Goal: Find specific page/section: Find specific page/section

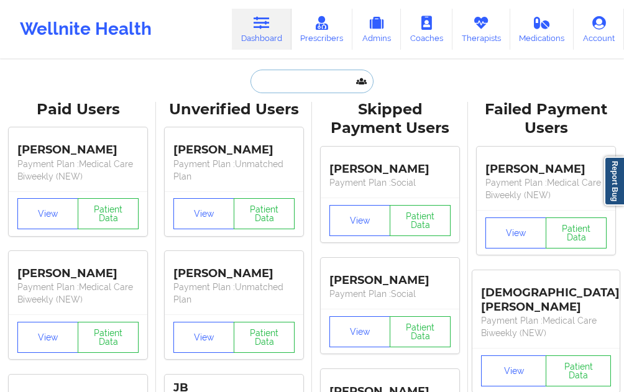
click at [259, 76] on input "text" at bounding box center [312, 82] width 123 height 24
paste input "Elan"
type input "Elan"
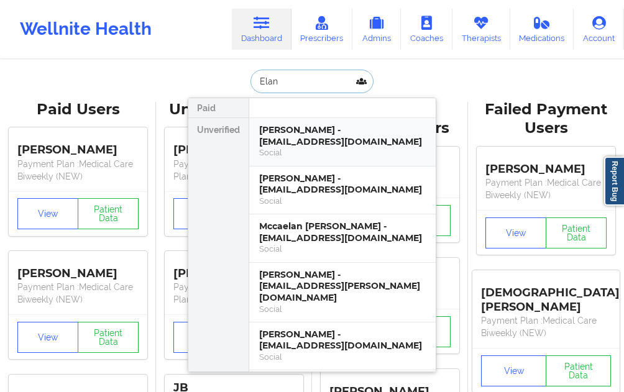
click at [323, 131] on div "[PERSON_NAME] - [EMAIL_ADDRESS][DOMAIN_NAME]" at bounding box center [342, 135] width 167 height 23
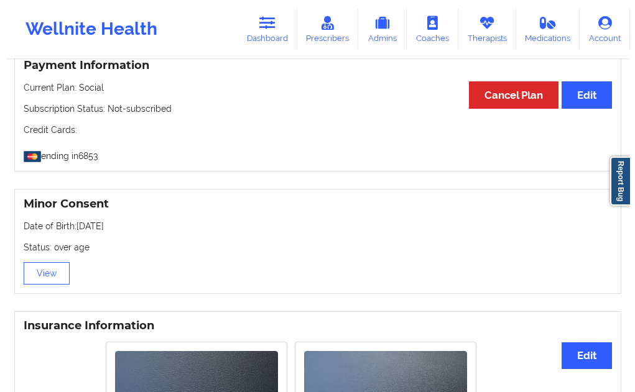
scroll to position [684, 0]
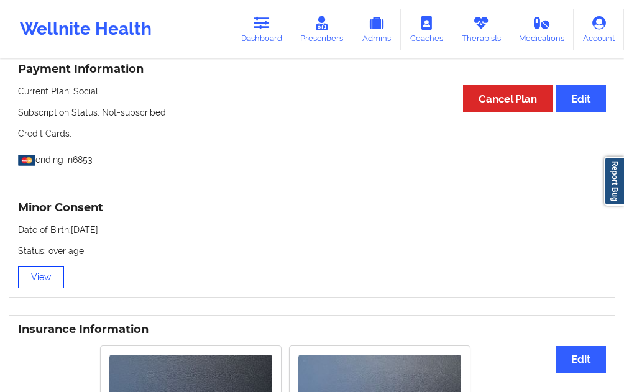
click at [46, 267] on button "View" at bounding box center [41, 277] width 46 height 22
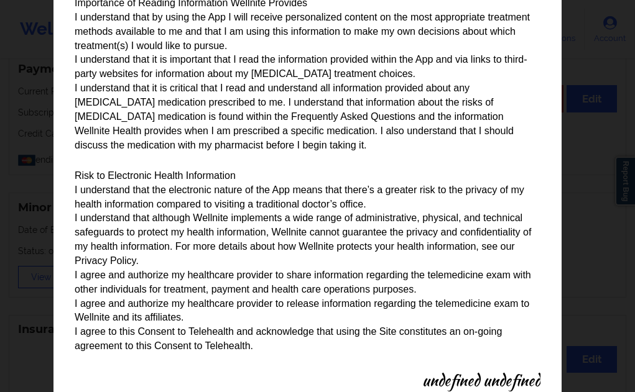
scroll to position [1458, 0]
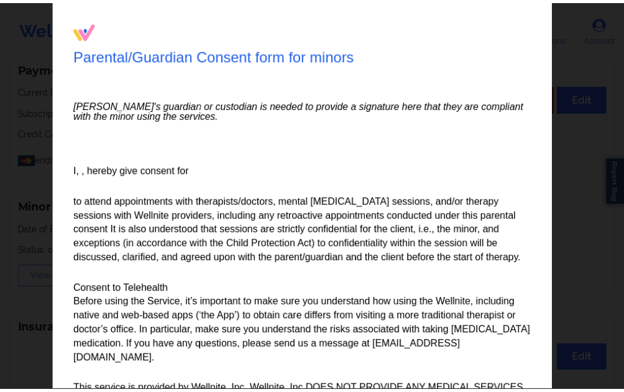
scroll to position [0, 0]
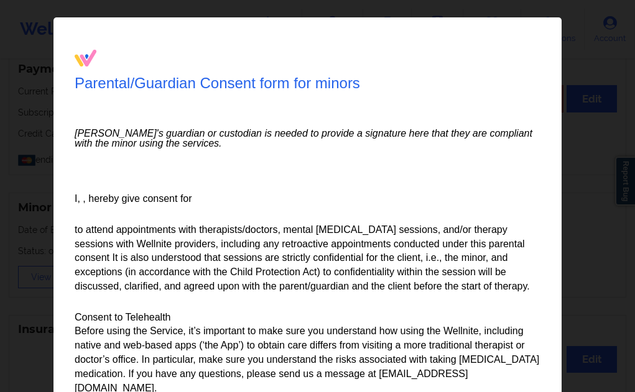
click at [30, 201] on div "Parental/Guardian Consent form for minors Minor's guardian or custodian is need…" at bounding box center [317, 196] width 635 height 392
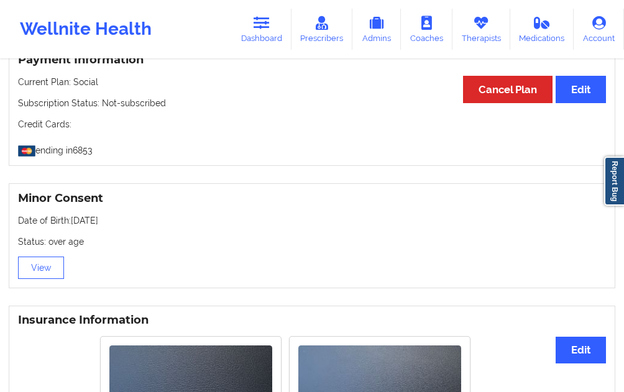
scroll to position [964, 0]
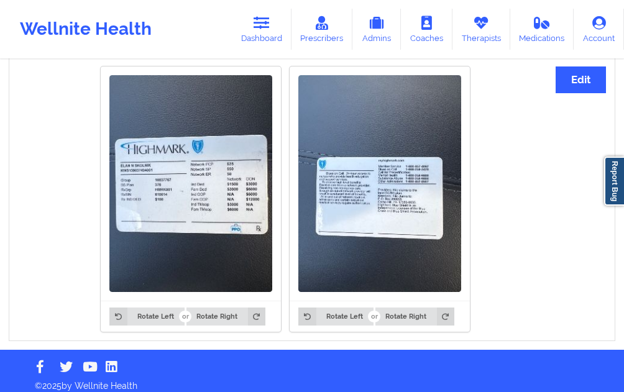
click at [171, 228] on img at bounding box center [190, 183] width 163 height 217
click at [222, 218] on img at bounding box center [190, 183] width 163 height 217
click at [218, 213] on img at bounding box center [190, 183] width 163 height 217
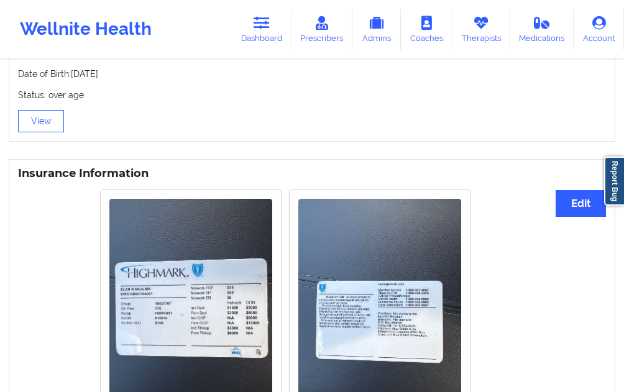
scroll to position [839, 0]
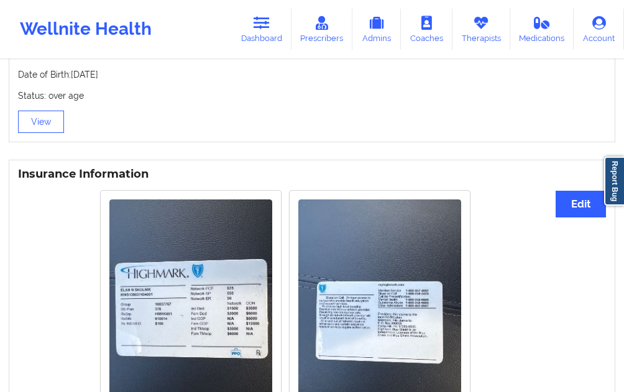
click at [190, 275] on img at bounding box center [190, 308] width 163 height 217
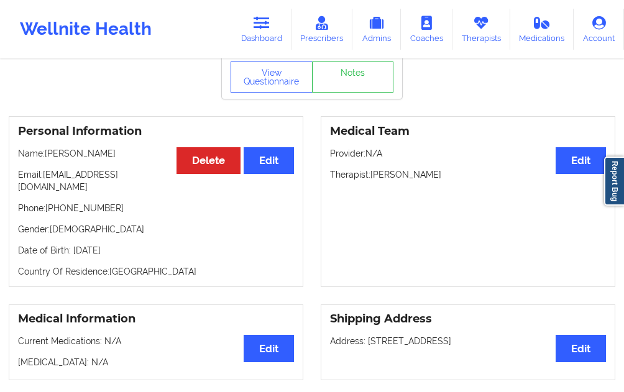
scroll to position [31, 0]
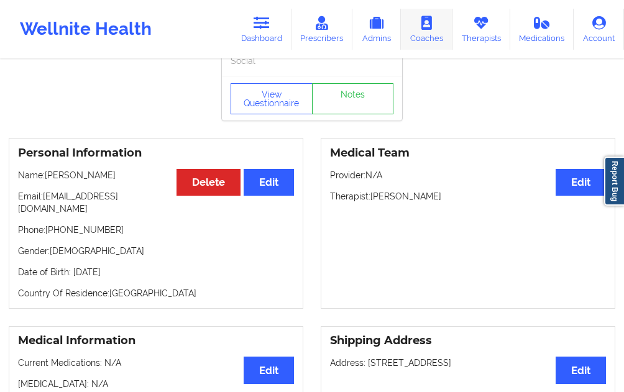
click at [436, 34] on link "Coaches" at bounding box center [427, 29] width 52 height 41
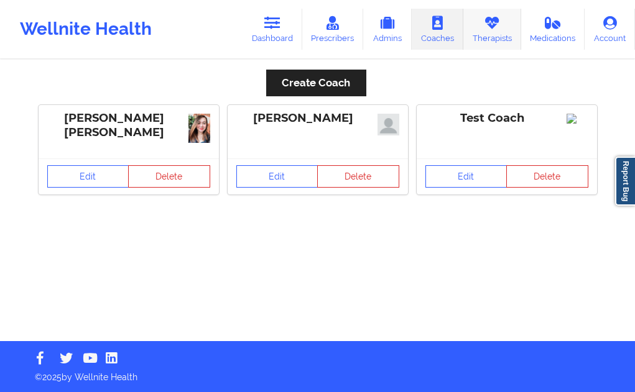
click at [502, 34] on link "Therapists" at bounding box center [492, 29] width 58 height 41
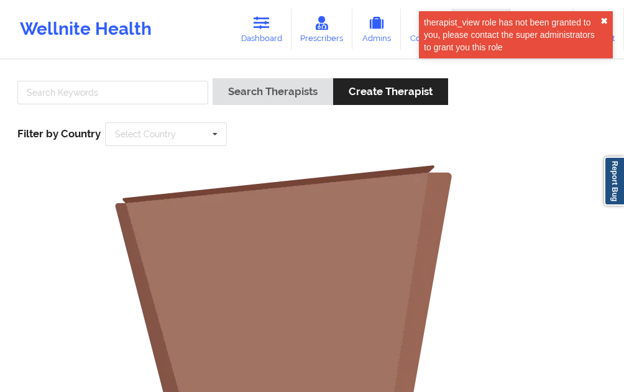
click at [606, 19] on button "✖︎" at bounding box center [604, 21] width 7 height 10
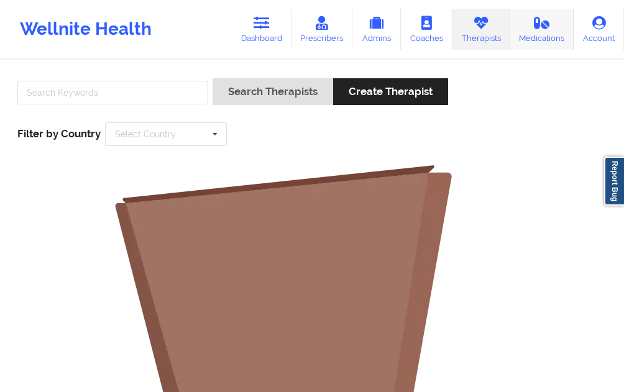
click at [547, 40] on link "Medications" at bounding box center [542, 29] width 64 height 41
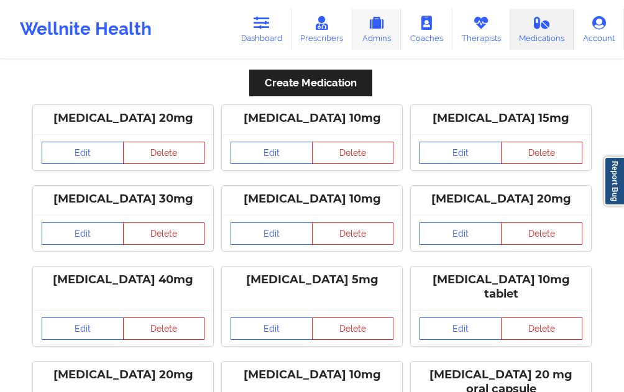
click at [370, 37] on link "Admins" at bounding box center [377, 29] width 48 height 41
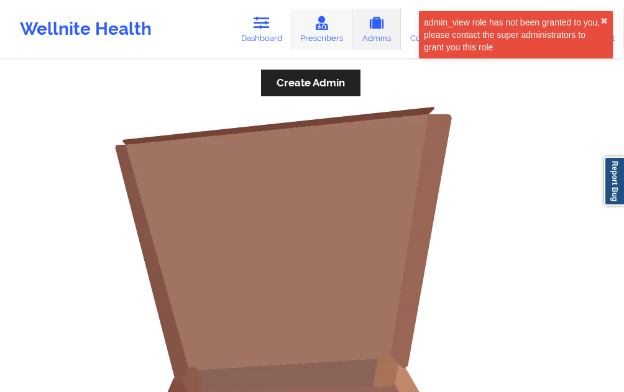
click at [346, 35] on link "Prescribers" at bounding box center [323, 29] width 62 height 41
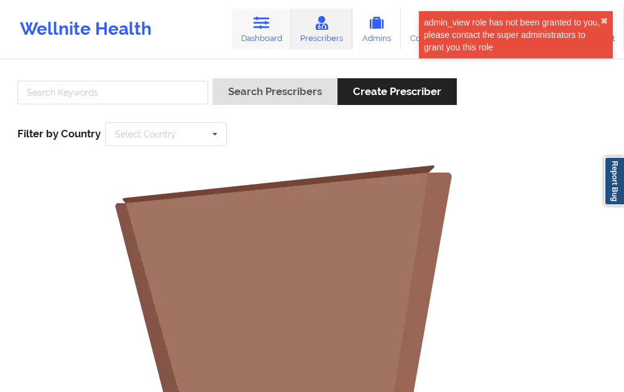
click at [251, 46] on link "Dashboard" at bounding box center [262, 29] width 60 height 41
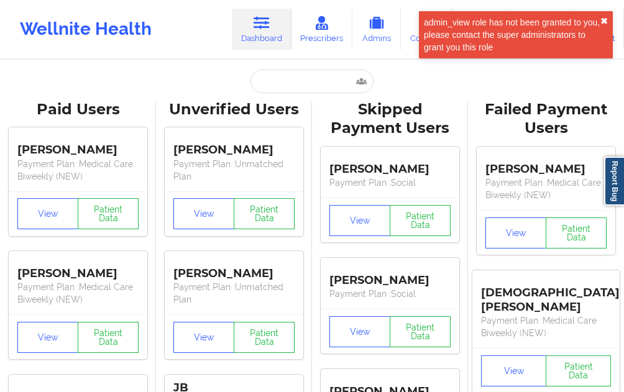
click at [601, 21] on button "✖︎" at bounding box center [604, 21] width 7 height 10
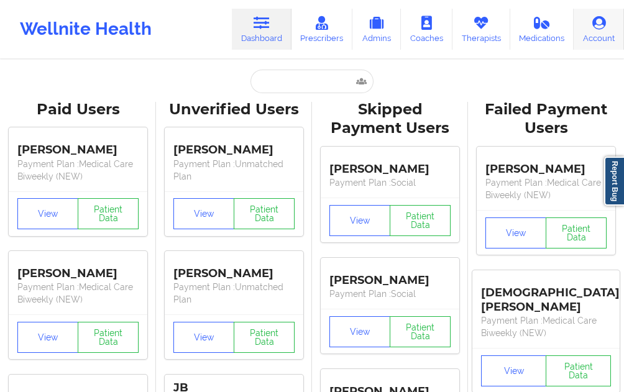
click at [611, 29] on link "Account" at bounding box center [599, 29] width 50 height 41
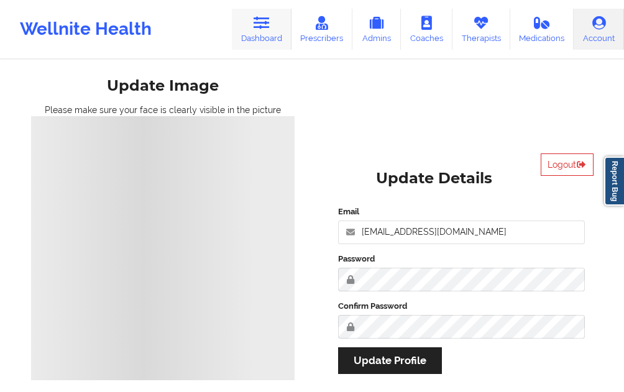
click at [268, 39] on link "Dashboard" at bounding box center [262, 29] width 60 height 41
